Goal: Task Accomplishment & Management: Manage account settings

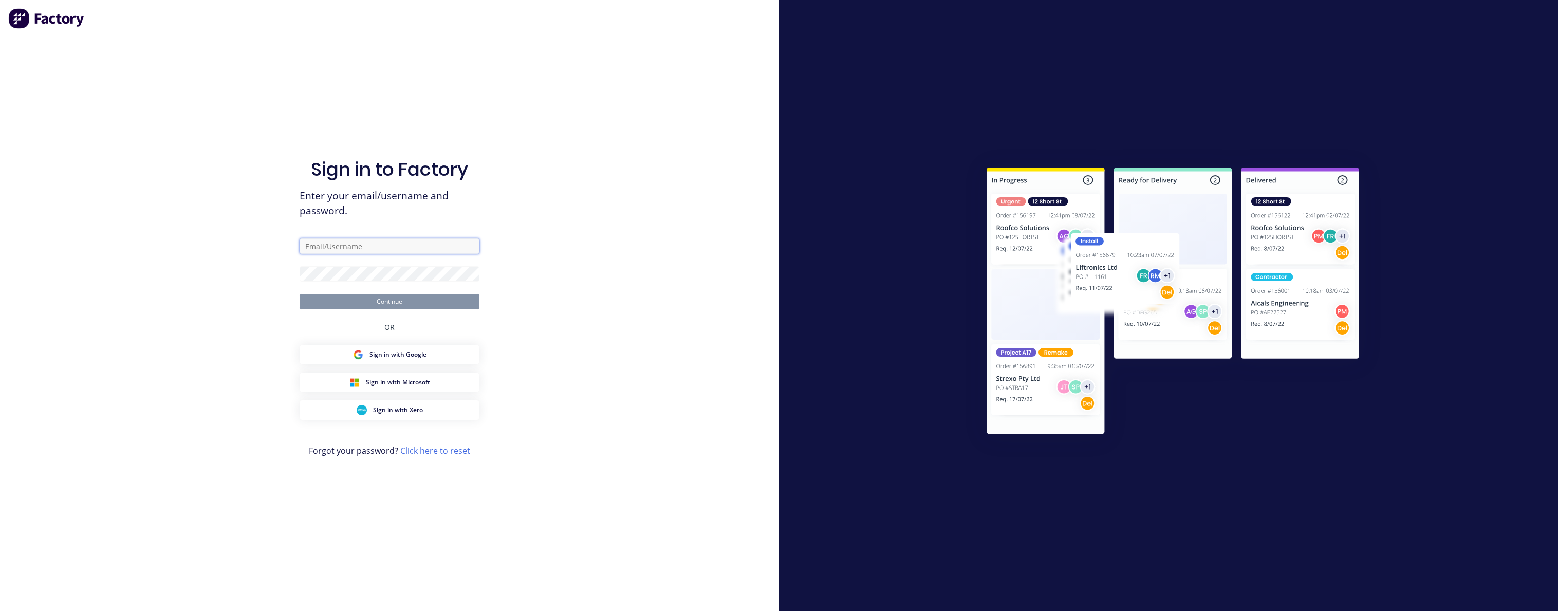
click at [414, 246] on input "text" at bounding box center [390, 245] width 180 height 15
paste input "[EMAIL_ADDRESS][DOMAIN_NAME]"
type input "[EMAIL_ADDRESS][DOMAIN_NAME]"
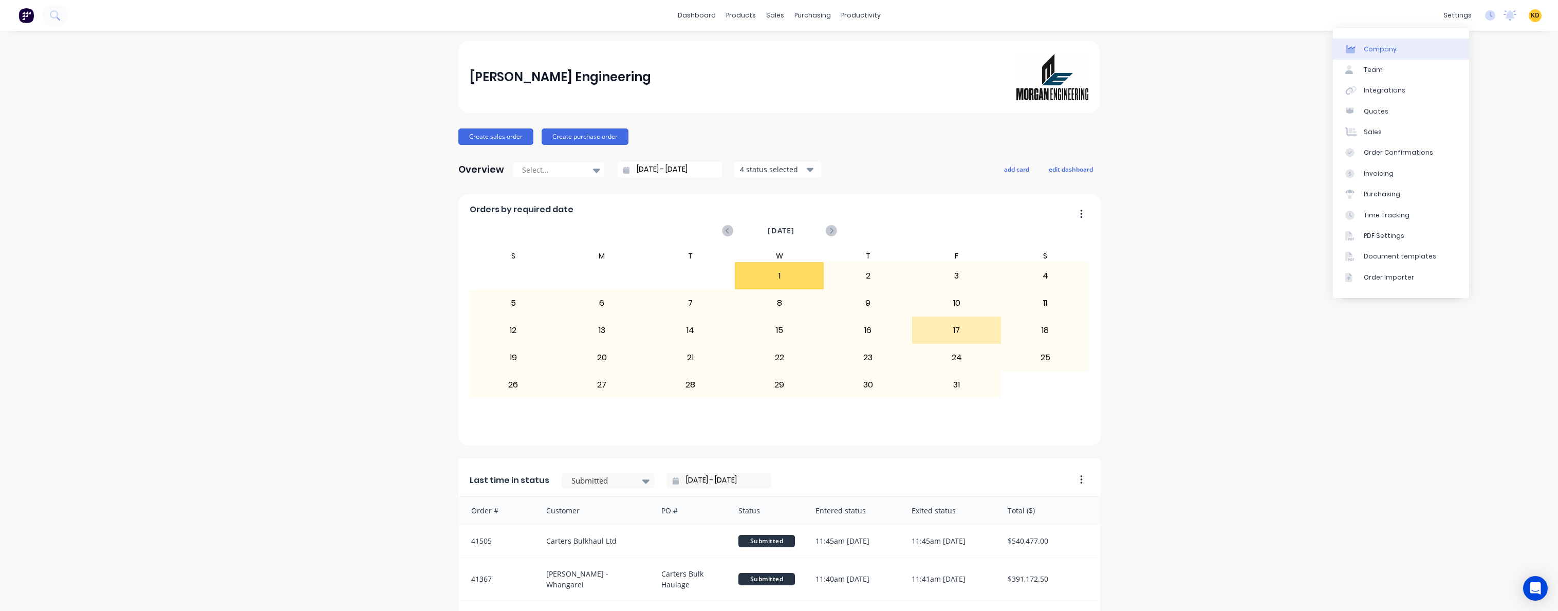
click at [1423, 46] on link "Company" at bounding box center [1401, 49] width 136 height 21
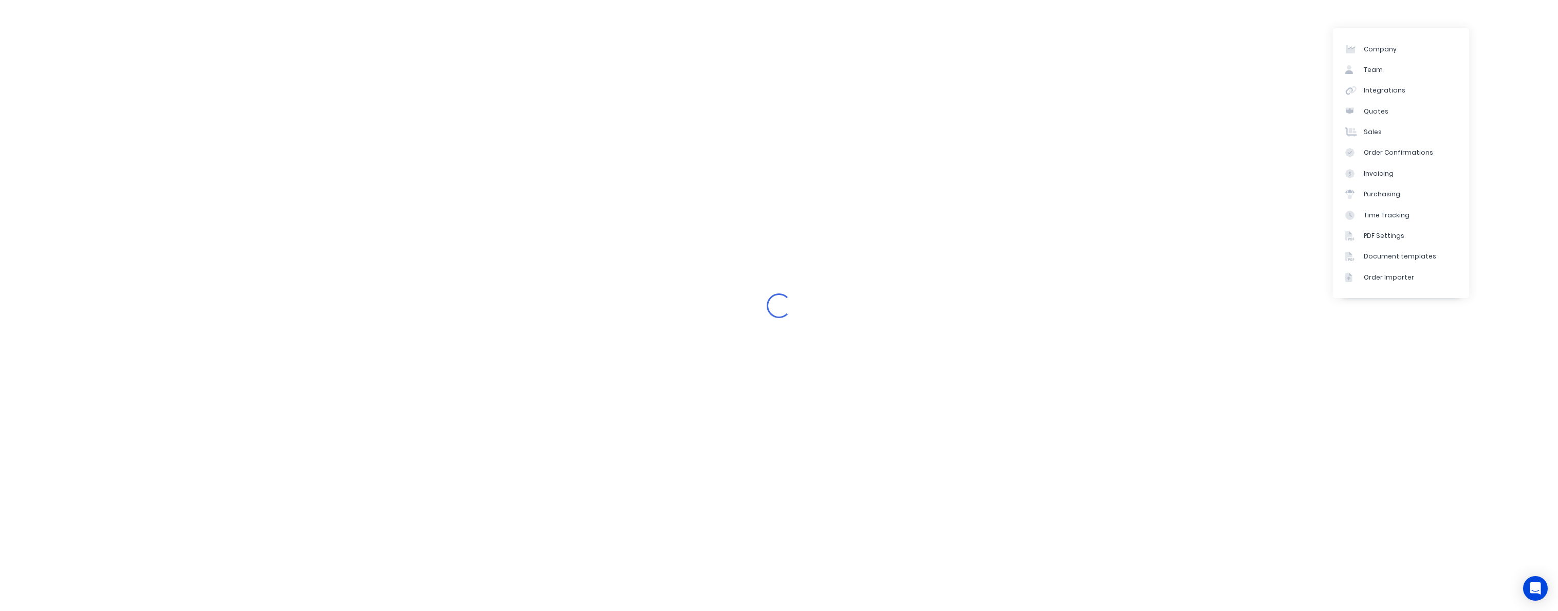
select select "NZ"
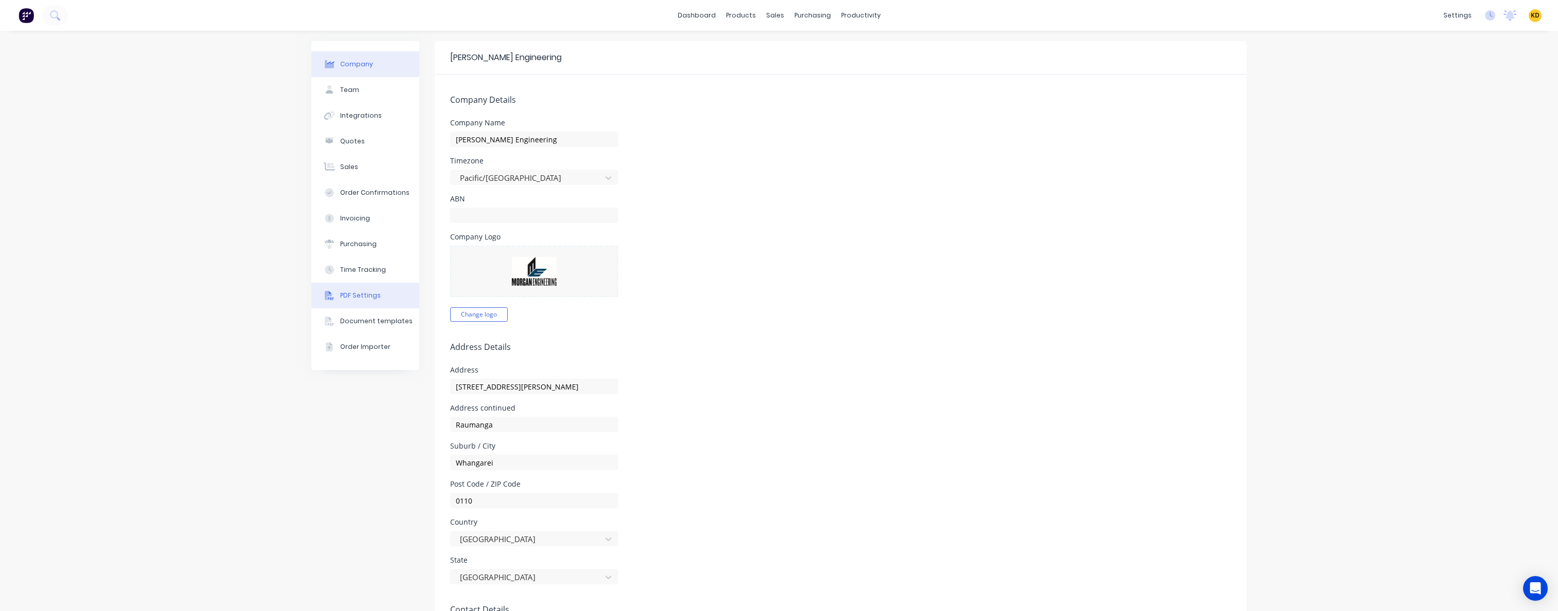
click at [343, 298] on div "PDF Settings" at bounding box center [360, 295] width 41 height 9
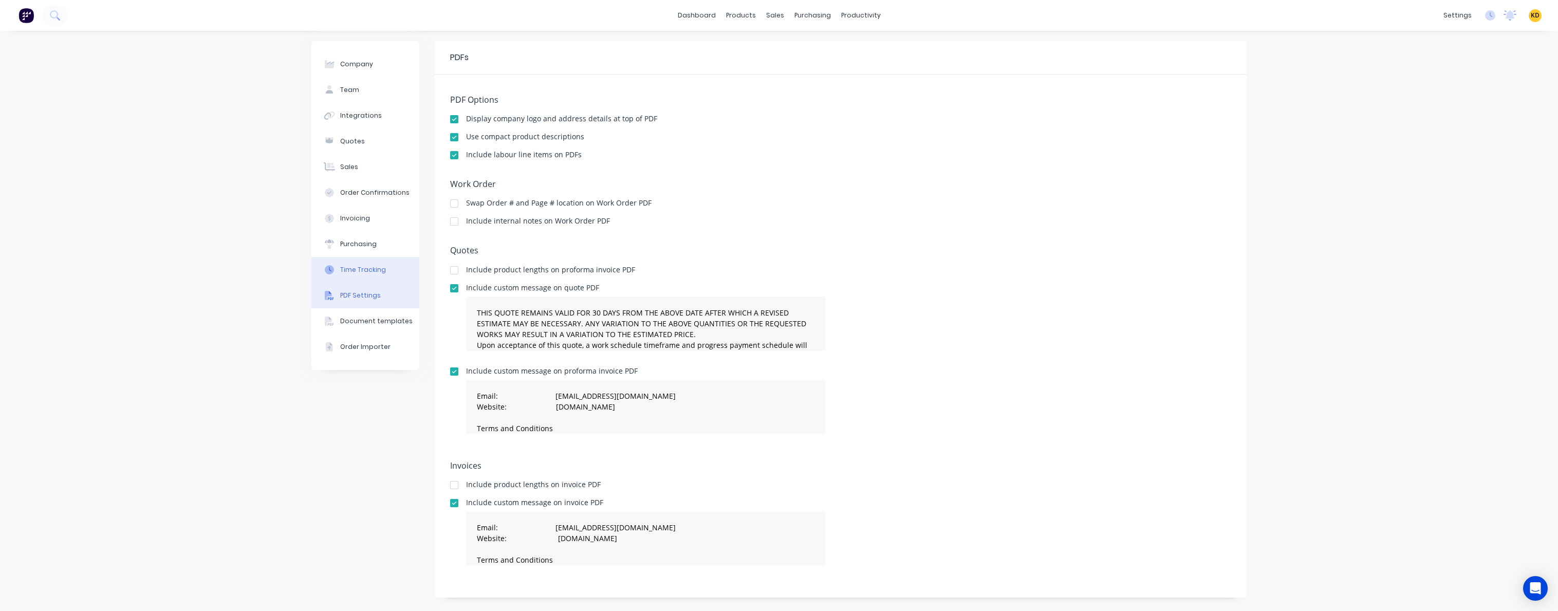
click at [356, 262] on button "Time Tracking" at bounding box center [365, 270] width 108 height 26
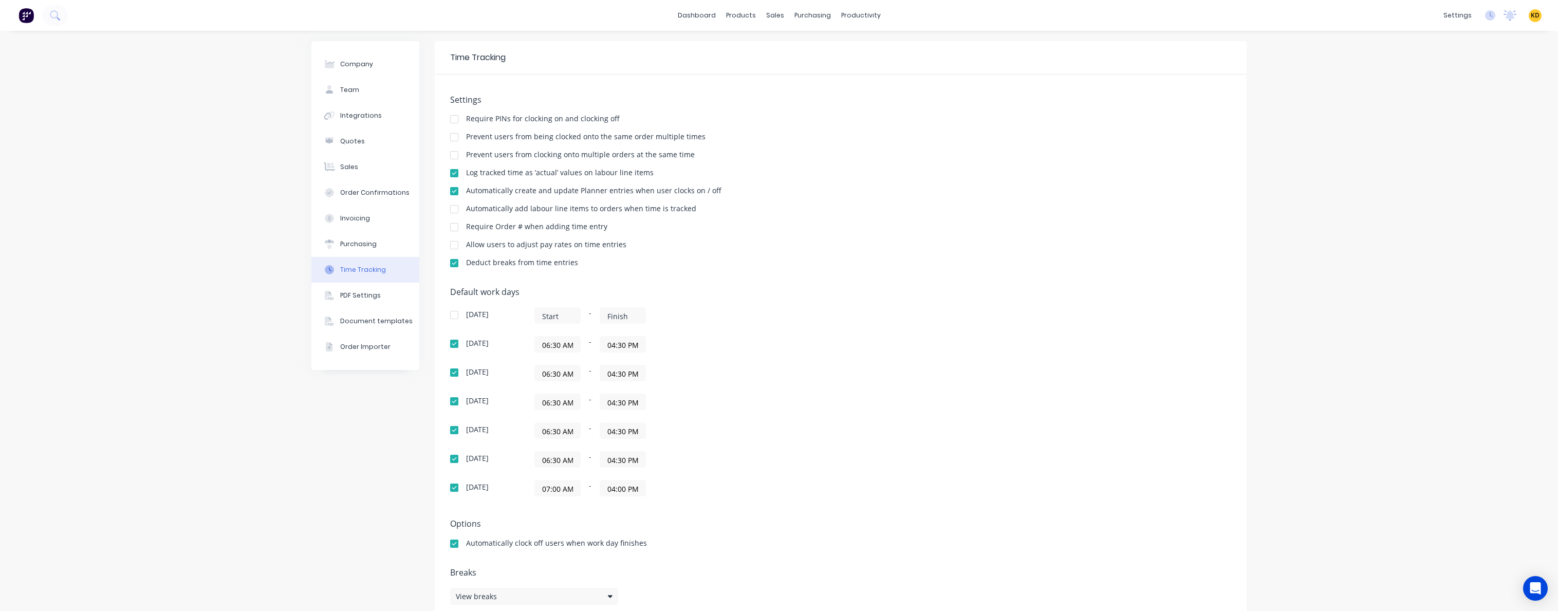
click at [149, 301] on div "Company Team Integrations Quotes Sales Order Confirmations Invoicing Purchasing…" at bounding box center [779, 331] width 1558 height 600
click at [313, 490] on div "Company Team Integrations Quotes Sales Order Confirmations Invoicing Purchasing…" at bounding box center [365, 330] width 108 height 579
click at [1531, 16] on span "KD" at bounding box center [1535, 15] width 9 height 9
click at [1453, 104] on button "Profile" at bounding box center [1471, 108] width 136 height 21
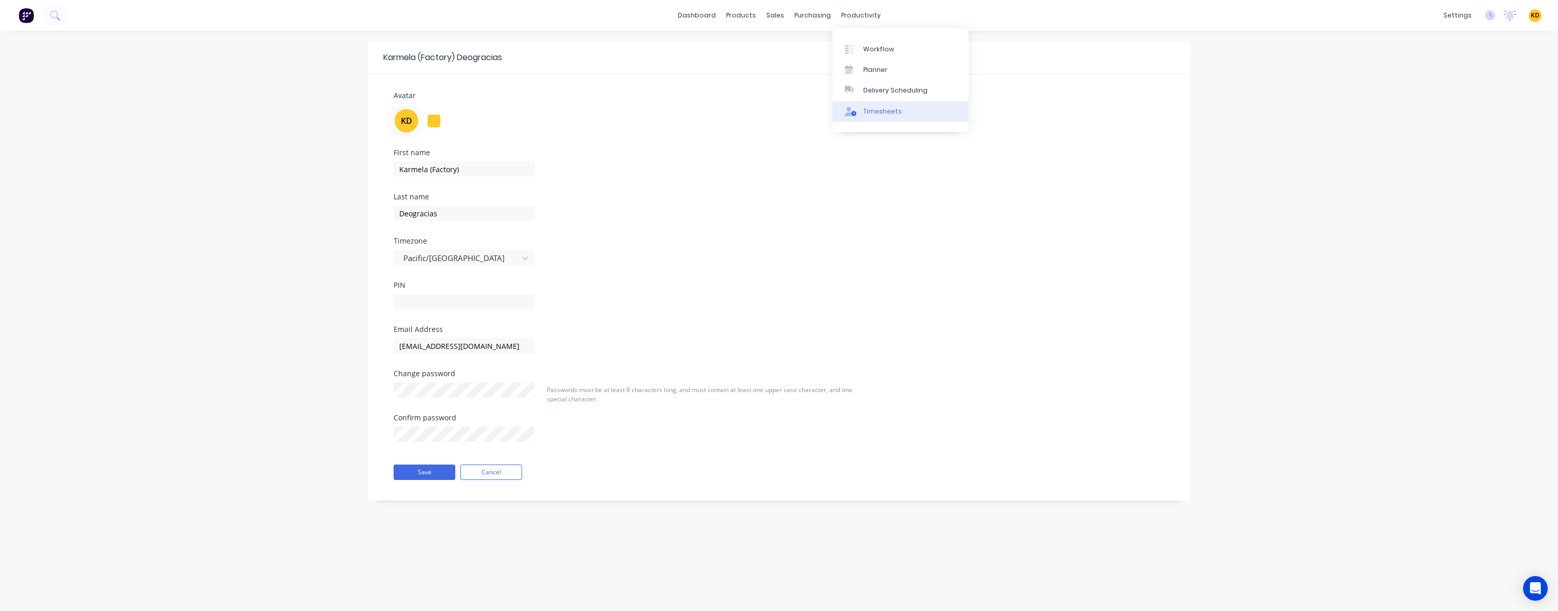
click at [878, 103] on link "Timesheets" at bounding box center [900, 111] width 136 height 21
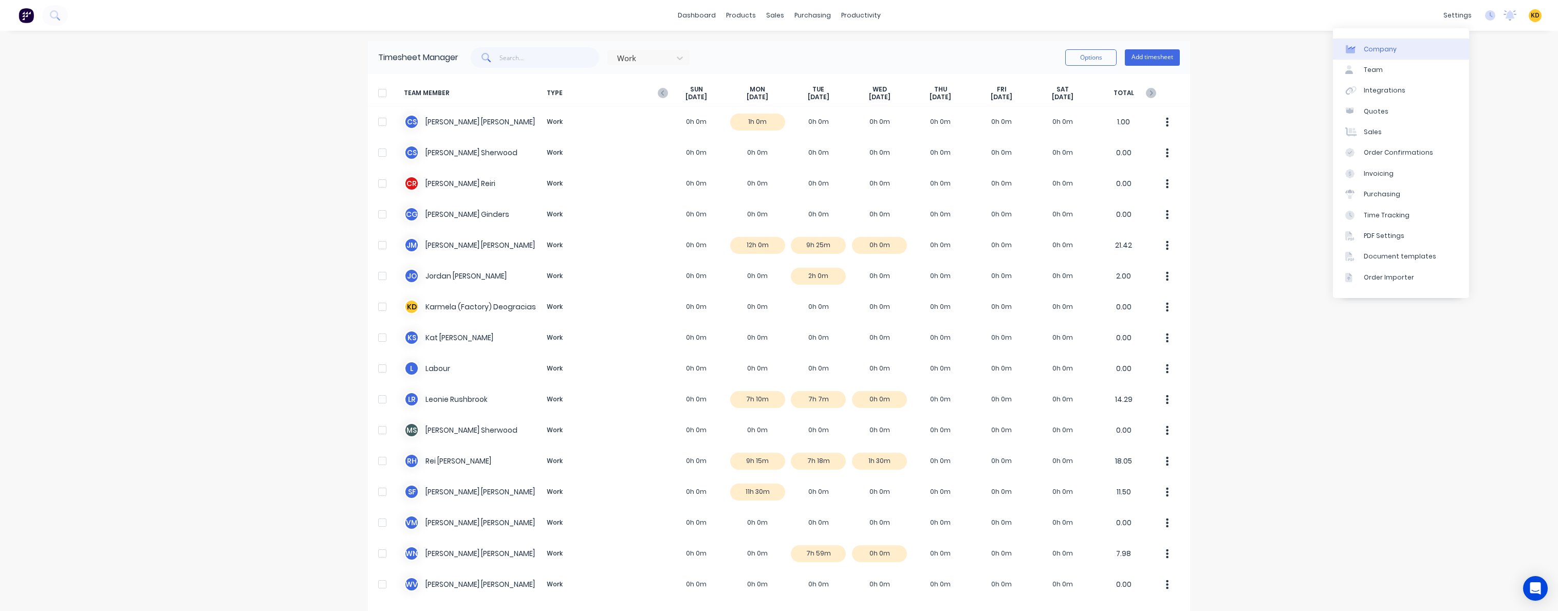
click at [1397, 52] on link "Company" at bounding box center [1401, 49] width 136 height 21
select select "NZ"
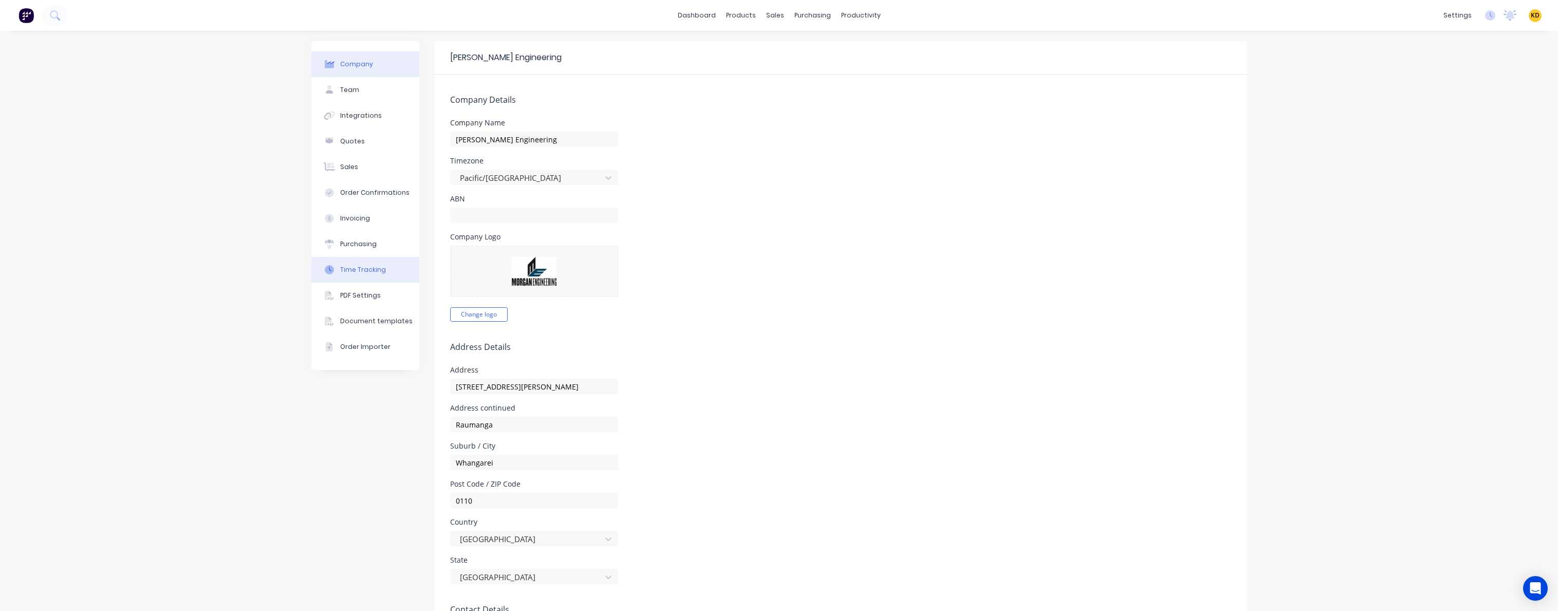
click at [362, 271] on div "Time Tracking" at bounding box center [363, 269] width 46 height 9
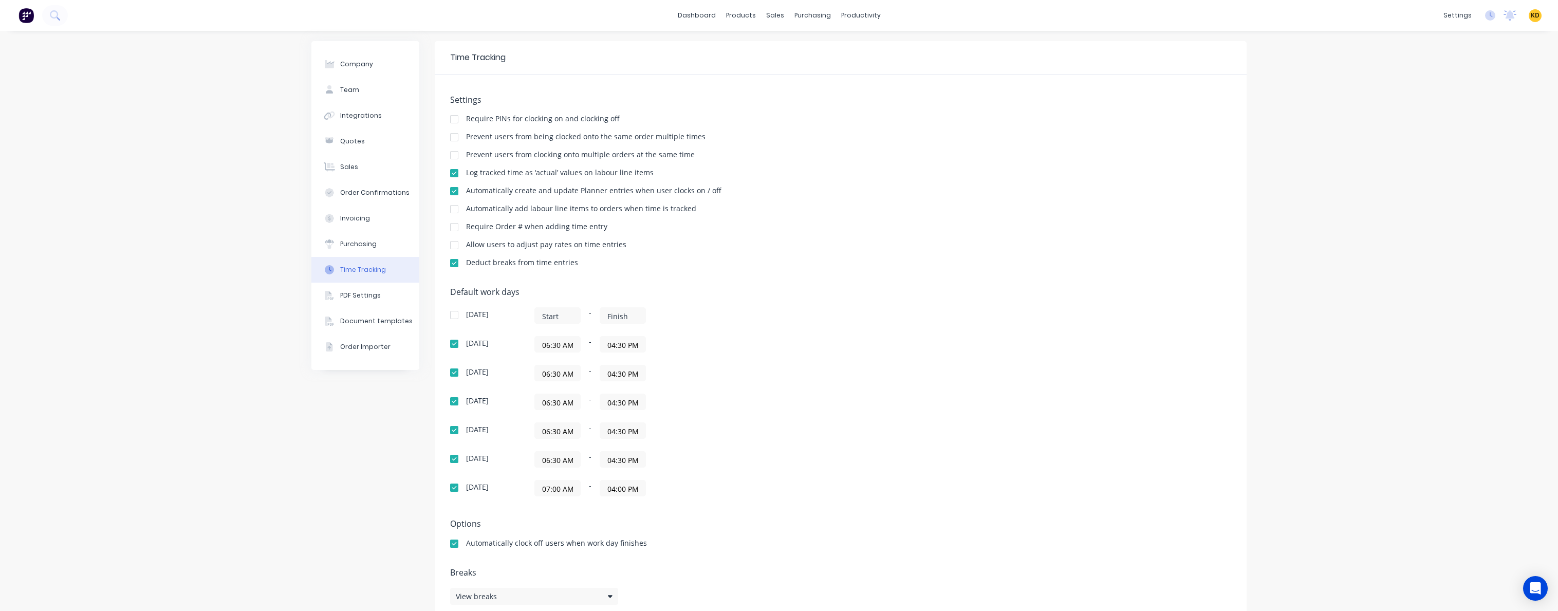
click at [978, 304] on div "Default work days [DATE] - [DATE] 06:30 AM - 04:30 PM [DATE] 06:30 AM - 04:30 P…" at bounding box center [840, 397] width 781 height 221
click at [1345, 384] on div "Company Team Integrations Quotes Sales Order Confirmations Invoicing Purchasing…" at bounding box center [779, 331] width 1558 height 600
click at [265, 485] on div "Company Team Integrations Quotes Sales Order Confirmations Invoicing Purchasing…" at bounding box center [779, 331] width 1558 height 600
click at [874, 112] on div "Timesheets" at bounding box center [879, 111] width 39 height 9
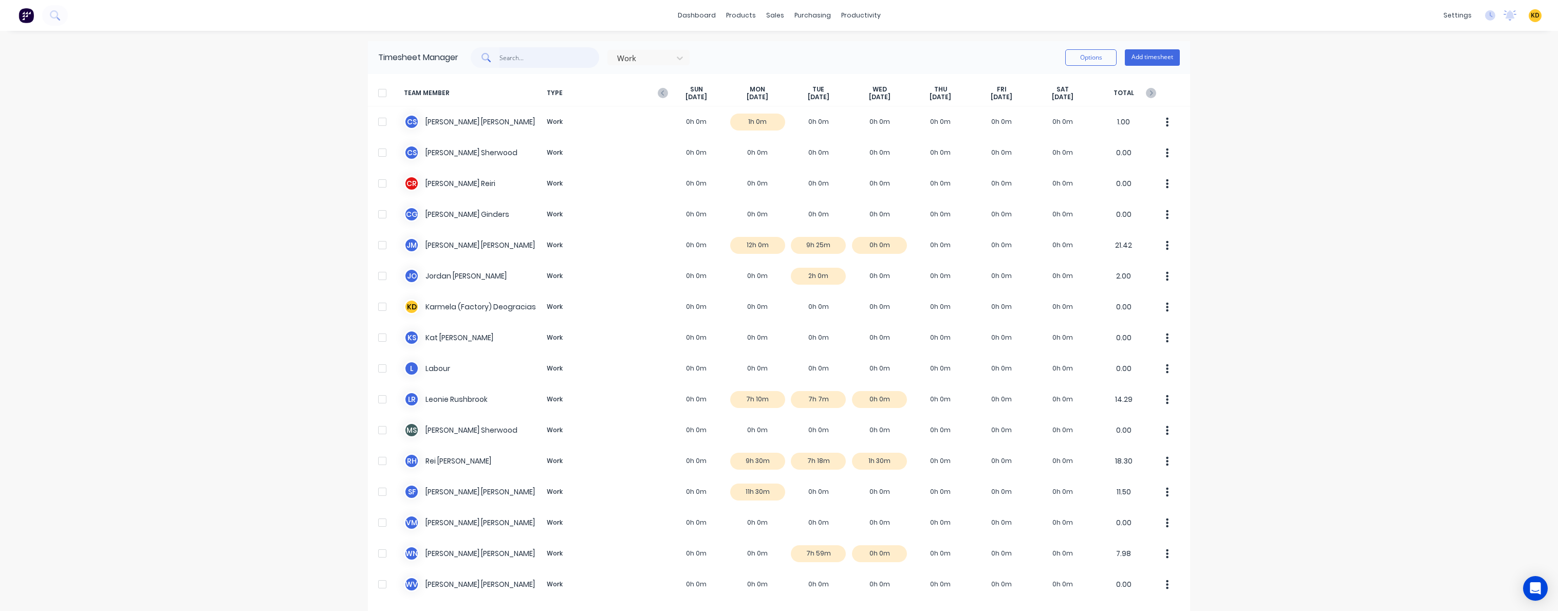
click at [558, 62] on input "text" at bounding box center [549, 57] width 100 height 21
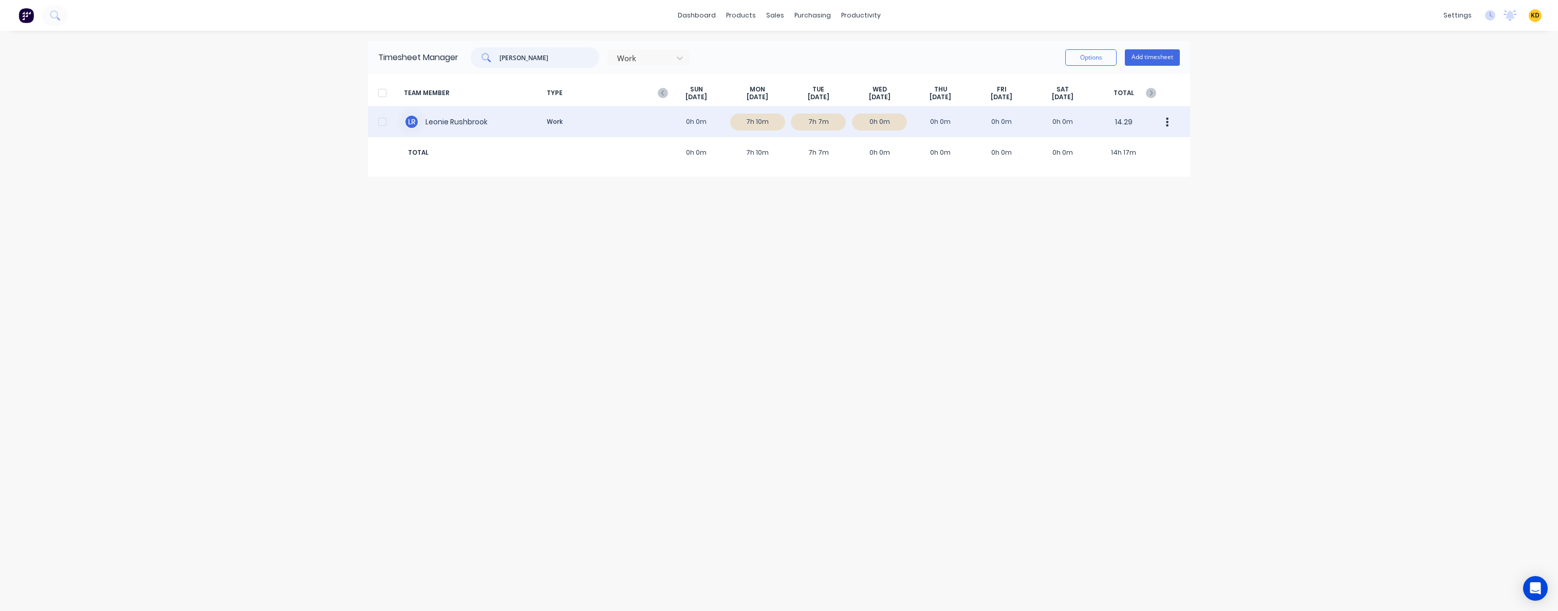
type input "[PERSON_NAME]"
click at [457, 116] on div "L R [PERSON_NAME] Work 0h 0m 7h 10m 7h 7m 0h 0m 0h 0m 0h 0m 0h 0m 14.29" at bounding box center [779, 121] width 822 height 31
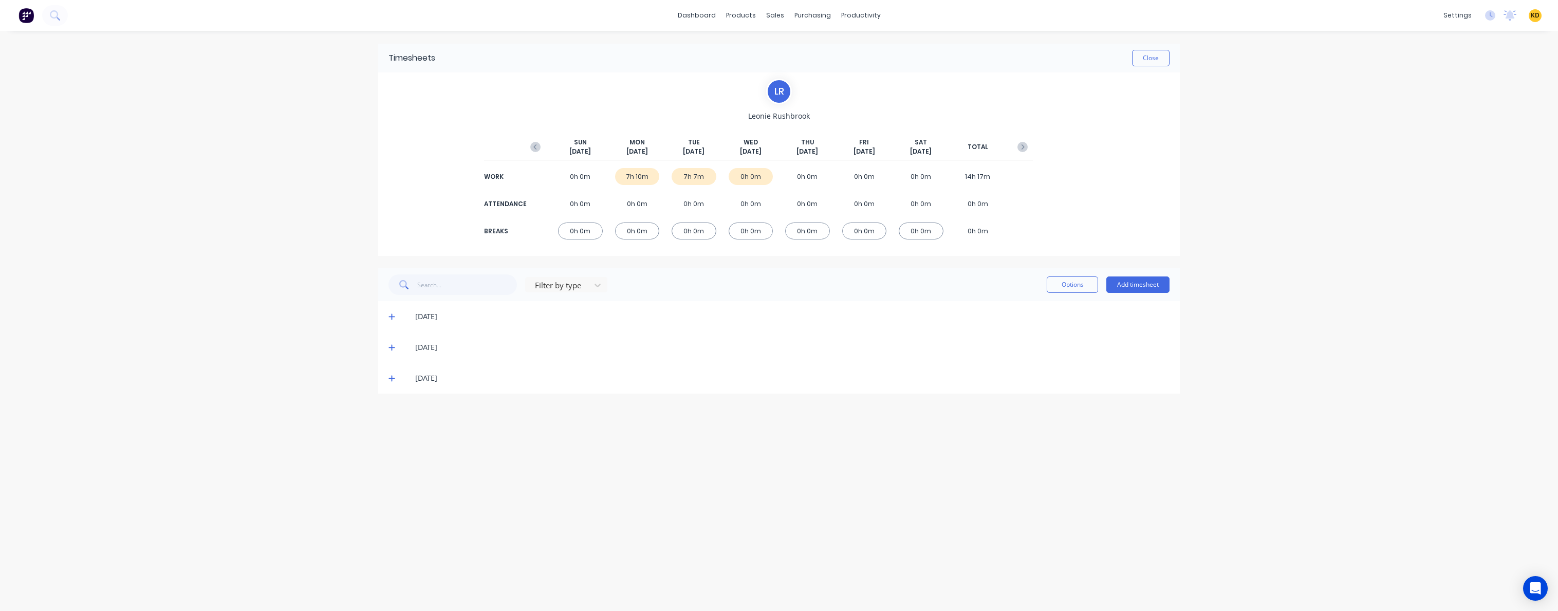
click at [395, 315] on icon at bounding box center [391, 316] width 7 height 7
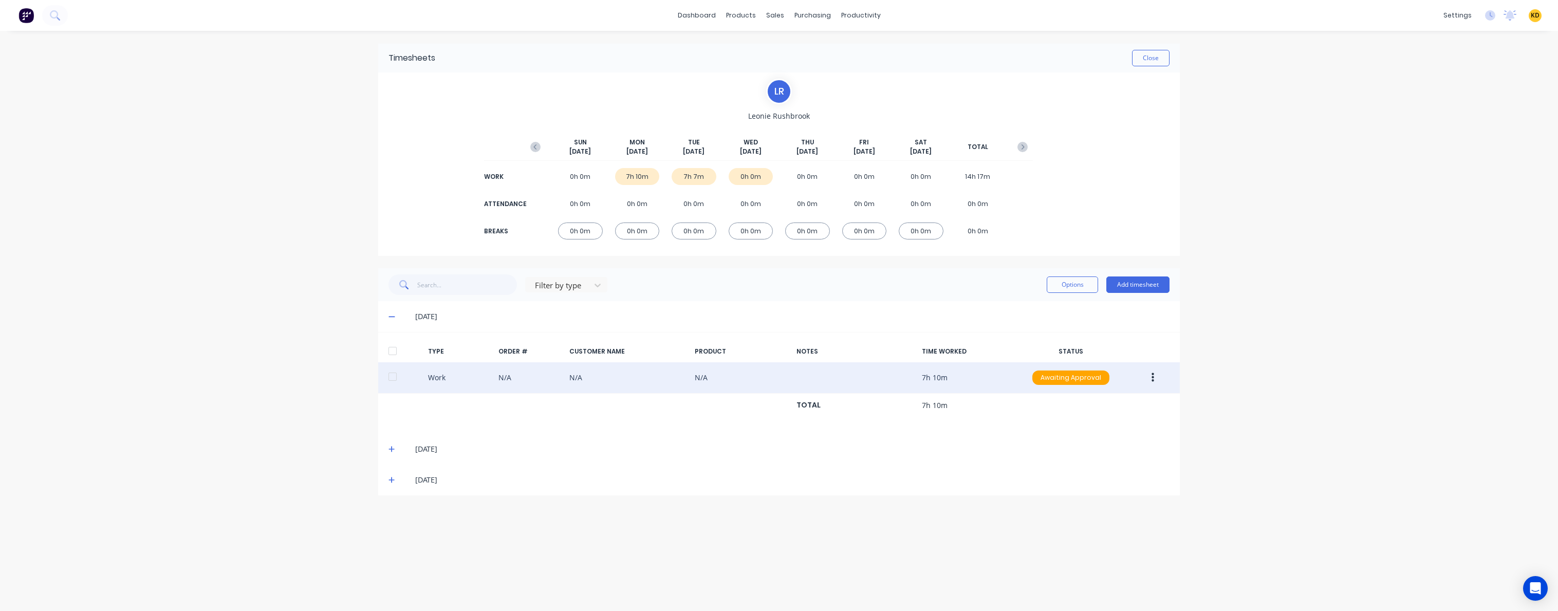
click at [1149, 377] on button "button" at bounding box center [1153, 377] width 24 height 18
click at [1114, 343] on div "Edit" at bounding box center [1115, 338] width 79 height 15
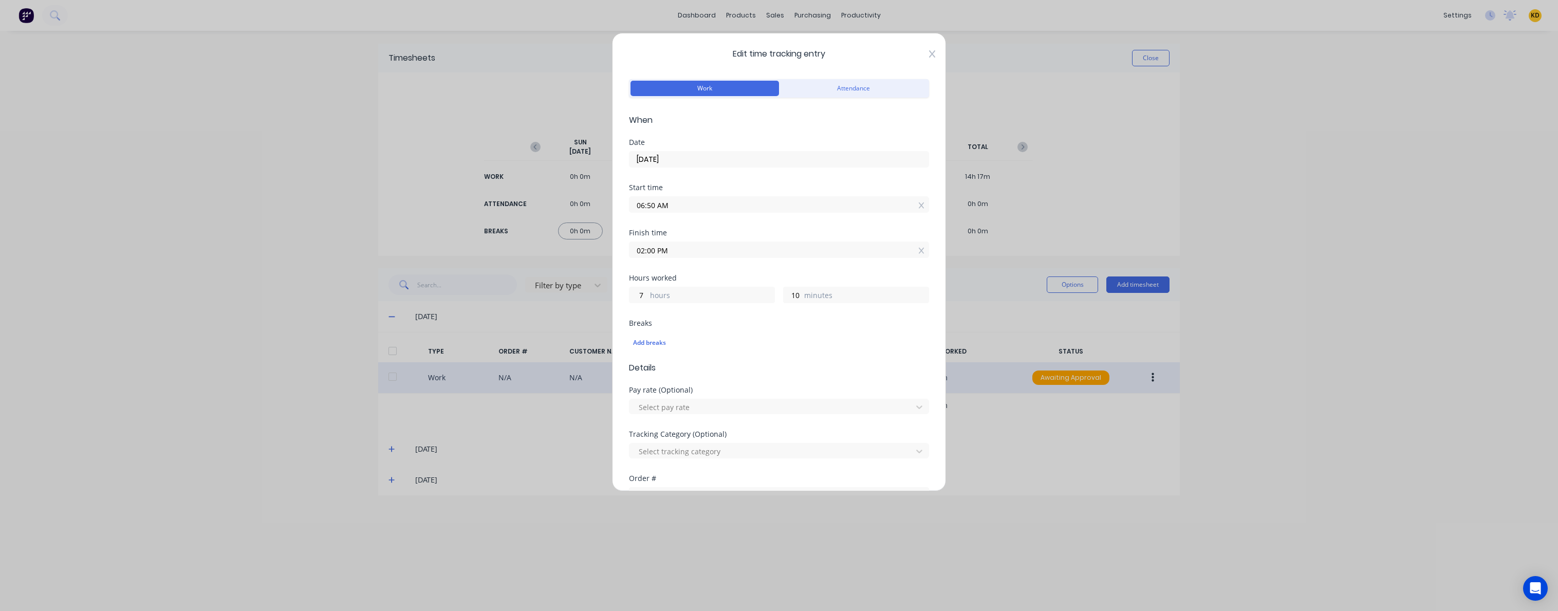
click at [929, 53] on icon at bounding box center [932, 54] width 6 height 8
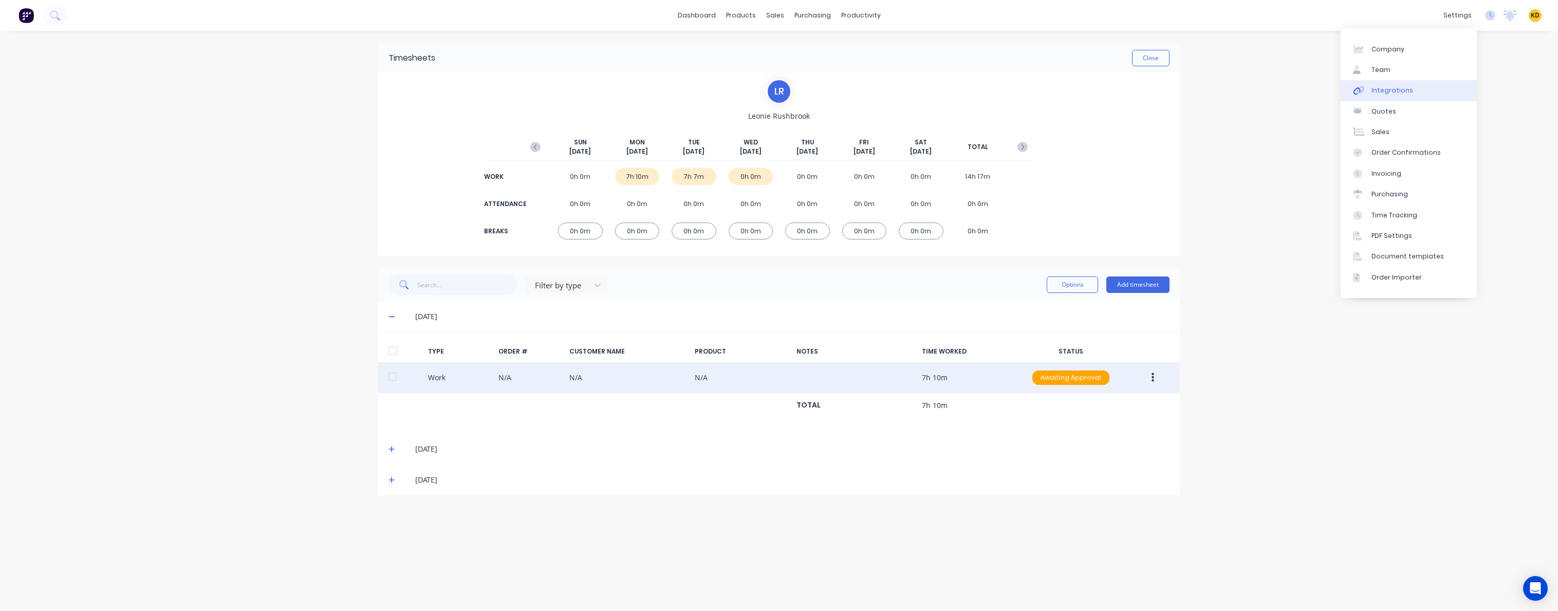
click at [1427, 89] on link "Integrations" at bounding box center [1409, 90] width 136 height 21
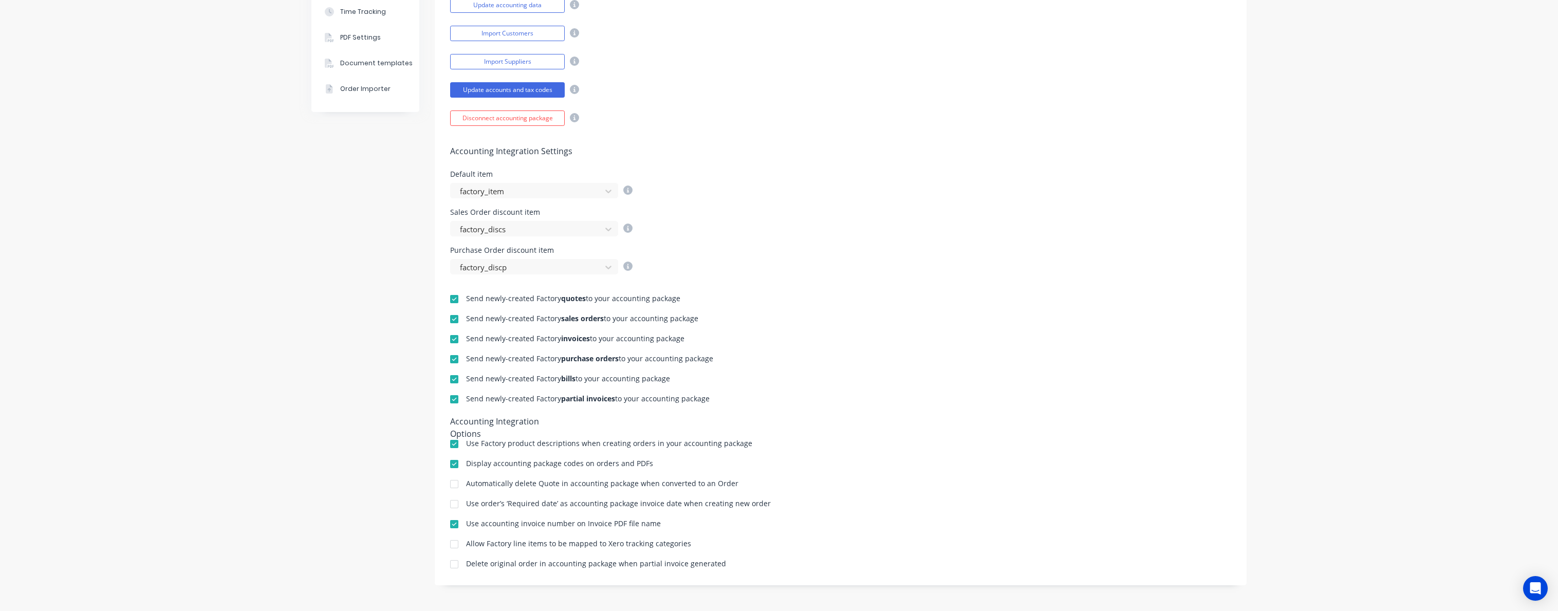
scroll to position [135, 0]
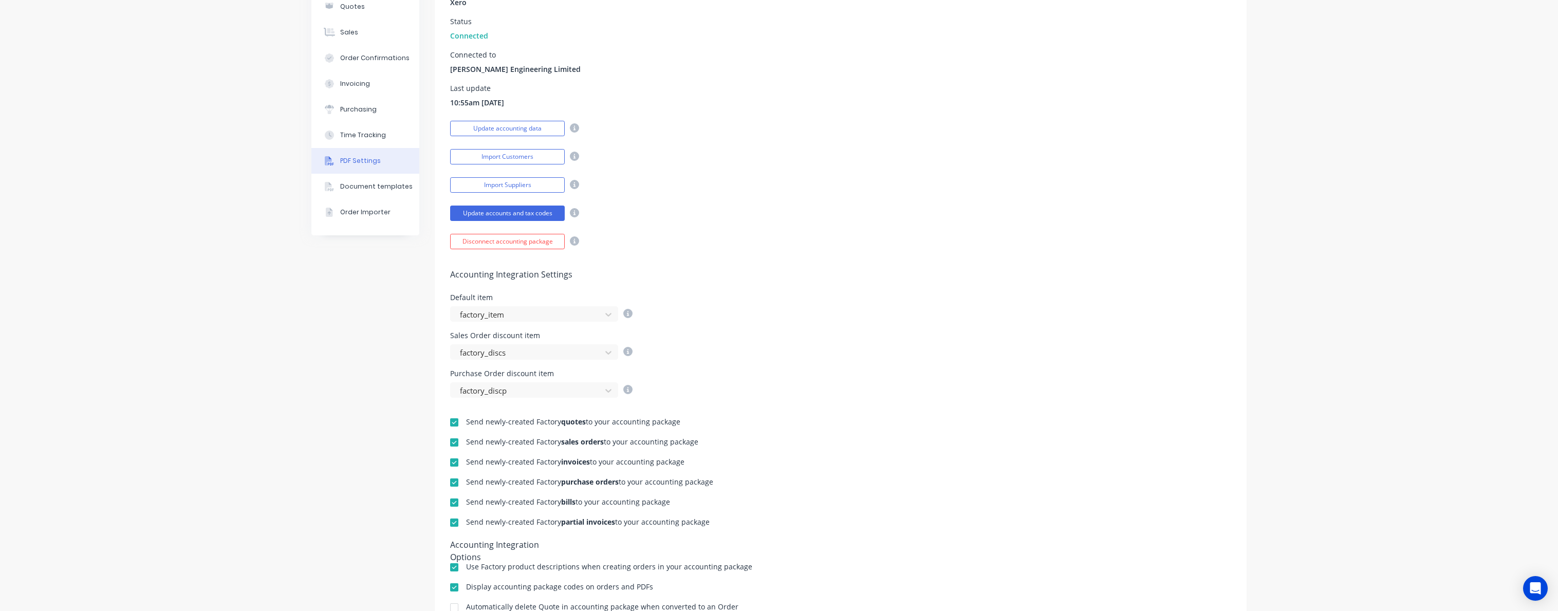
click at [358, 169] on button "PDF Settings" at bounding box center [365, 161] width 108 height 26
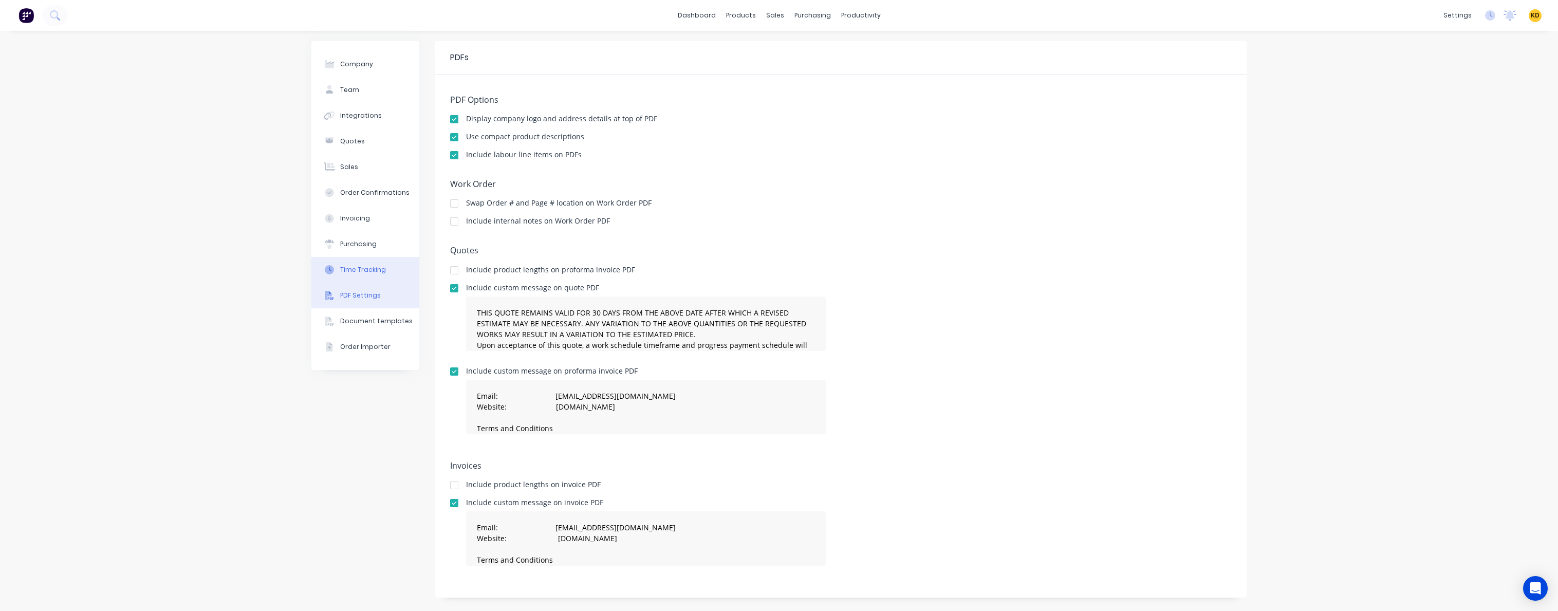
click at [351, 270] on div "Time Tracking" at bounding box center [363, 269] width 46 height 9
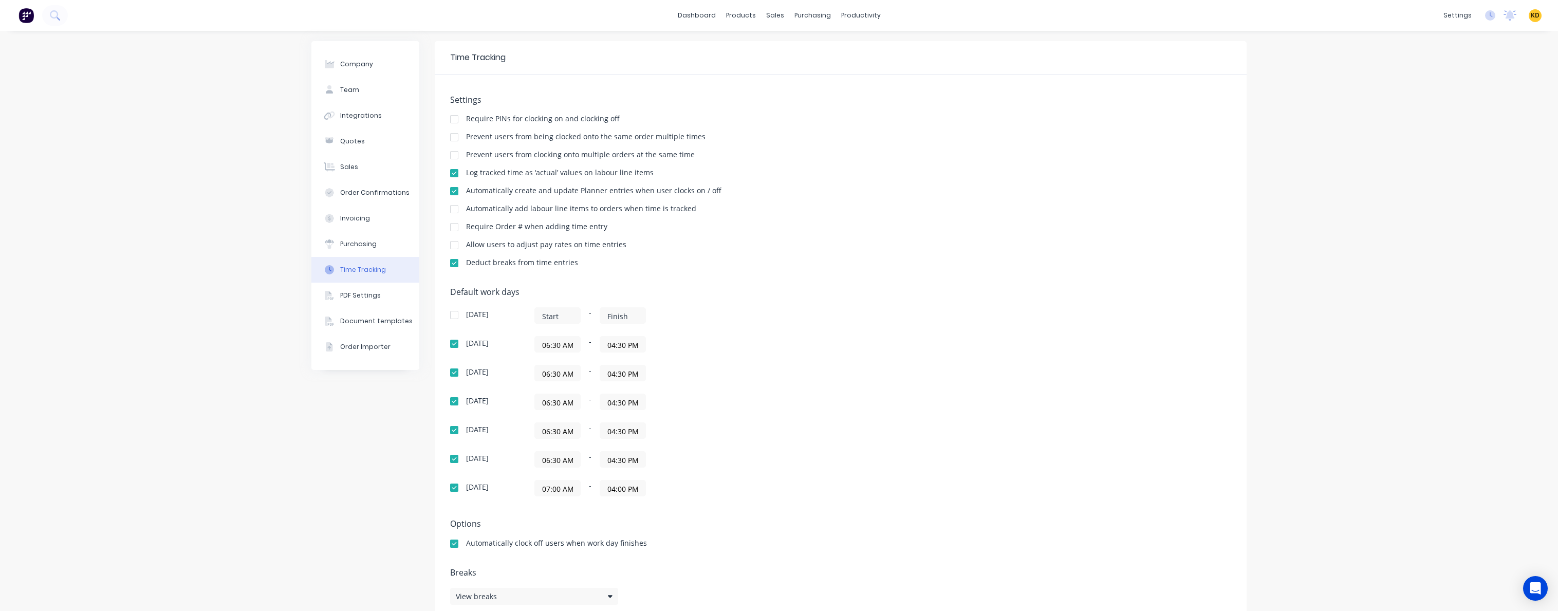
click at [772, 206] on div "Automatically add labour line items to orders when time is tracked" at bounding box center [840, 210] width 781 height 10
